Goal: Task Accomplishment & Management: Manage account settings

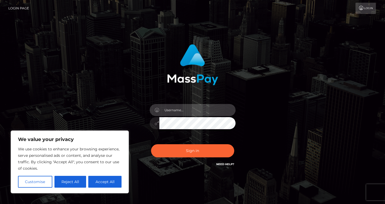
click at [190, 108] on input "text" at bounding box center [197, 110] width 76 height 12
type input "[EMAIL_ADDRESS][PERSON_NAME][DOMAIN_NAME]"
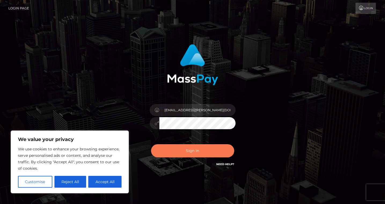
click at [211, 149] on button "Sign in" at bounding box center [192, 150] width 83 height 13
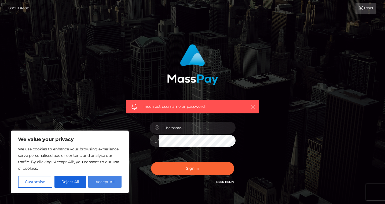
click at [97, 180] on button "Accept All" at bounding box center [104, 182] width 33 height 12
checkbox input "true"
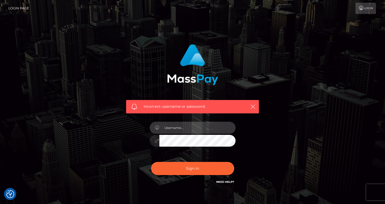
click at [180, 127] on input "text" at bounding box center [197, 128] width 76 height 12
type input "[EMAIL_ADDRESS][PERSON_NAME][DOMAIN_NAME]"
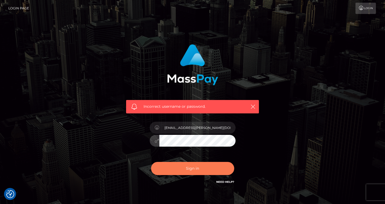
click at [195, 169] on button "Sign in" at bounding box center [192, 168] width 83 height 13
